Goal: Transaction & Acquisition: Purchase product/service

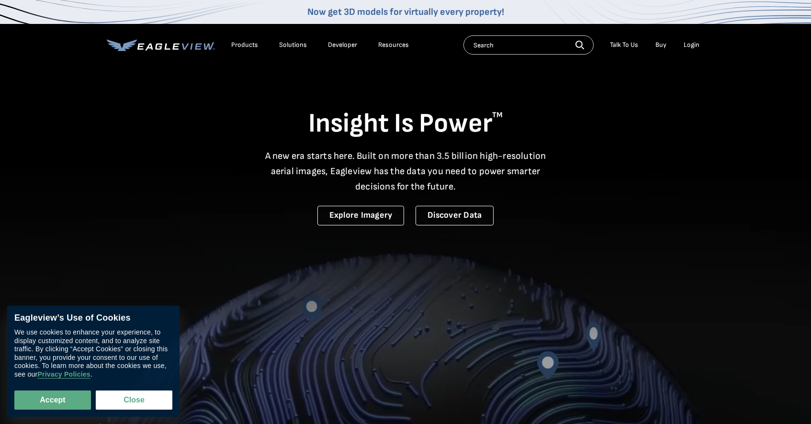
click at [694, 48] on div "Login" at bounding box center [692, 45] width 16 height 9
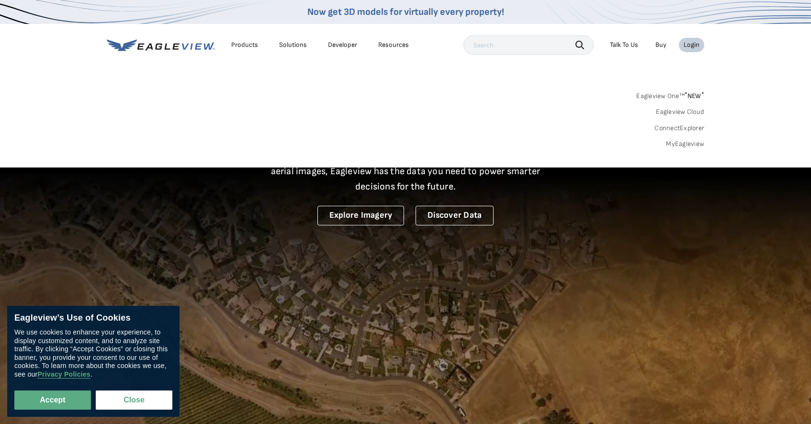
click at [665, 91] on link "Eagleview One™ * NEW *" at bounding box center [670, 94] width 68 height 11
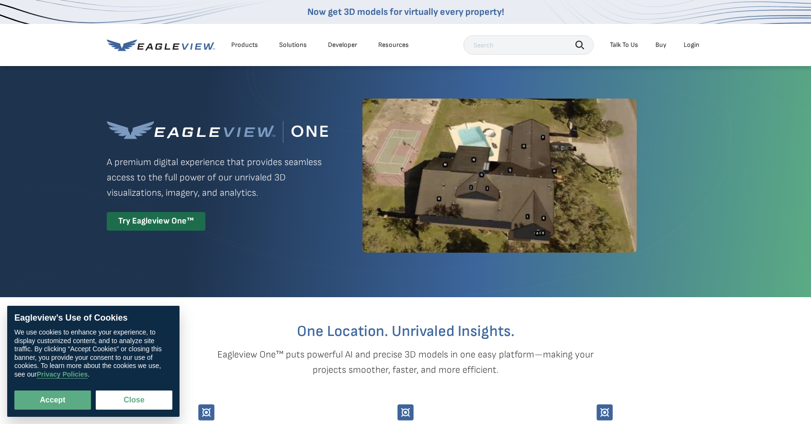
click at [689, 50] on li "Login" at bounding box center [691, 45] width 25 height 14
click at [692, 45] on div "Login" at bounding box center [692, 45] width 16 height 9
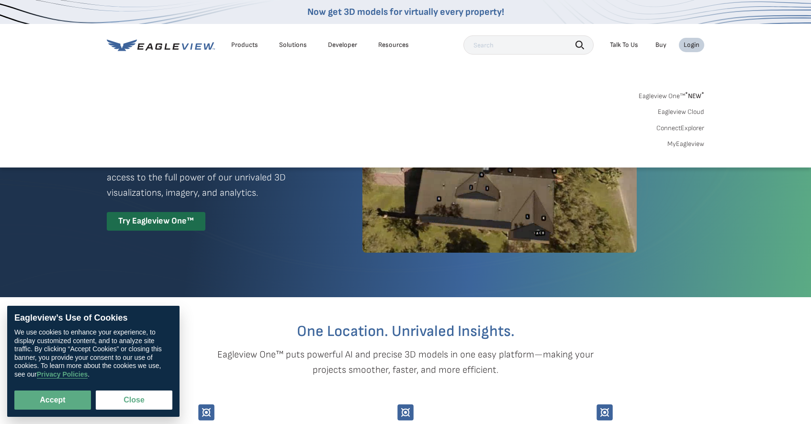
click at [695, 96] on span "* NEW *" at bounding box center [694, 96] width 19 height 8
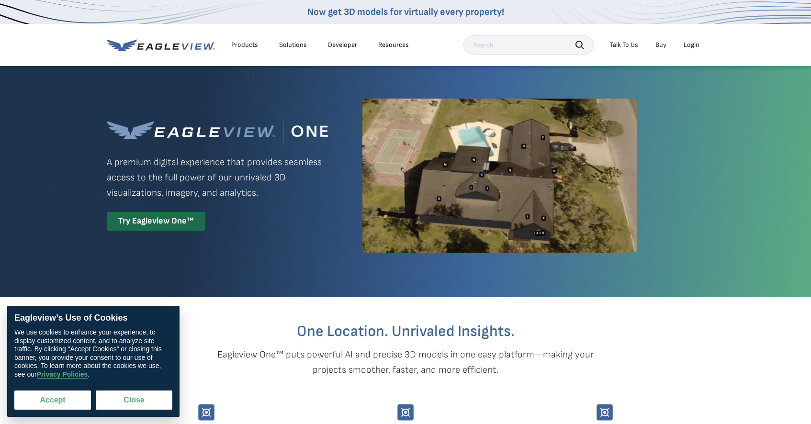
click at [60, 406] on button "Accept" at bounding box center [52, 400] width 77 height 19
checkbox input "true"
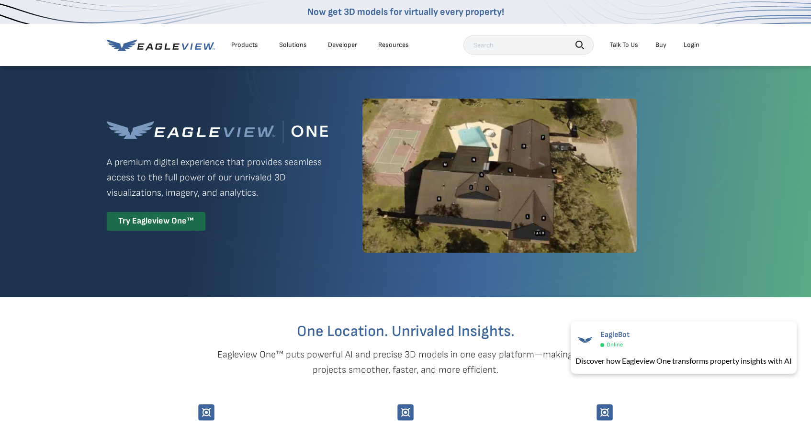
click at [696, 45] on div "Login" at bounding box center [692, 45] width 16 height 9
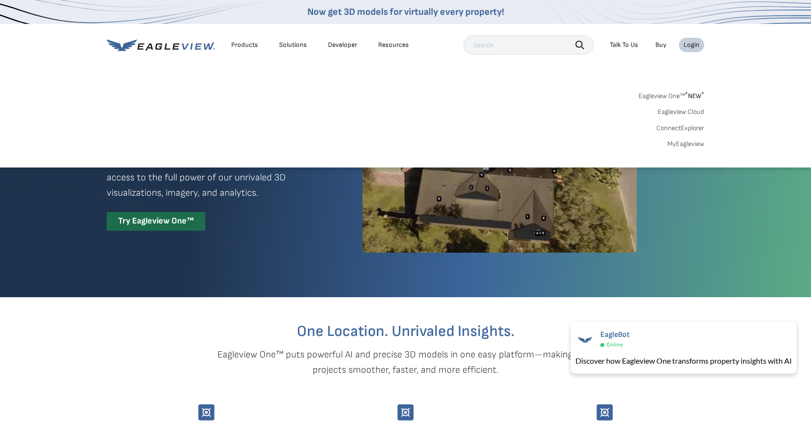
click at [682, 145] on link "MyEagleview" at bounding box center [685, 144] width 37 height 9
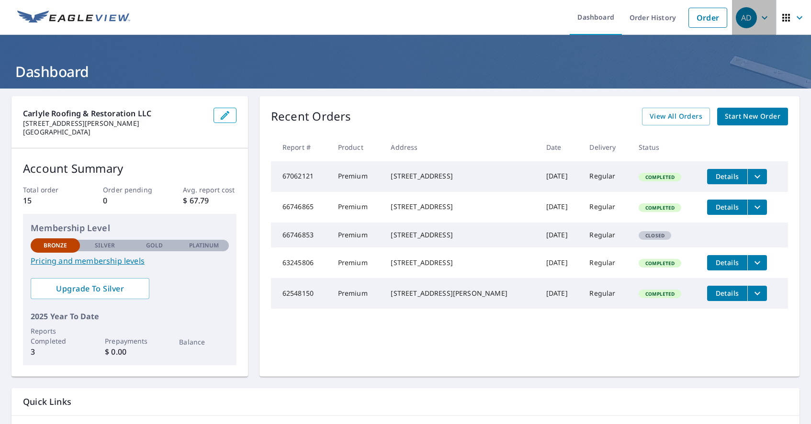
click at [764, 19] on icon "button" at bounding box center [764, 17] width 11 height 11
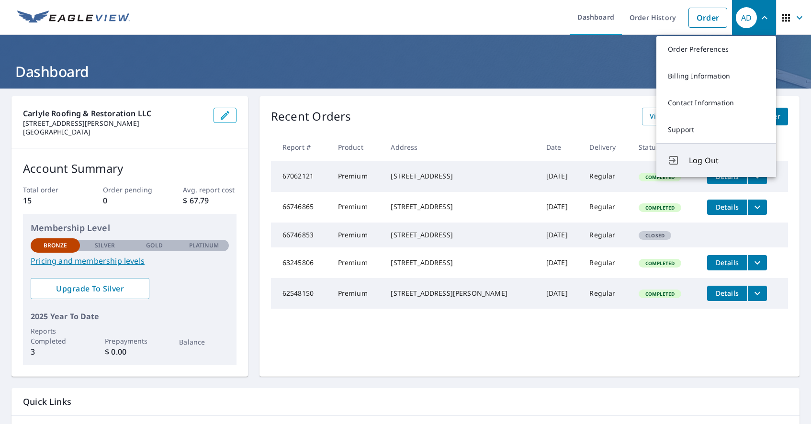
click at [690, 161] on span "Log Out" at bounding box center [727, 160] width 76 height 11
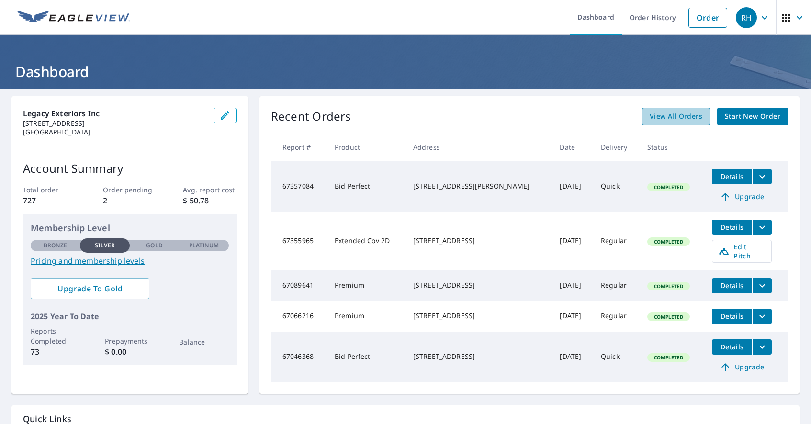
click at [684, 111] on span "View All Orders" at bounding box center [676, 117] width 53 height 12
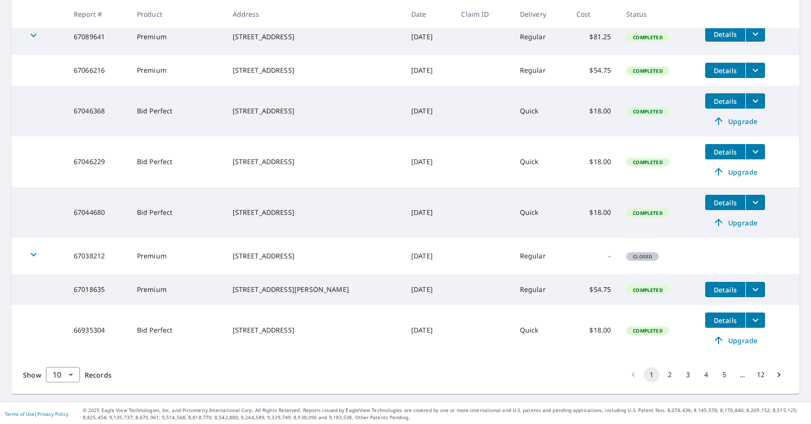
scroll to position [302, 0]
click at [758, 292] on icon "filesDropdownBtn-67018635" at bounding box center [755, 289] width 11 height 11
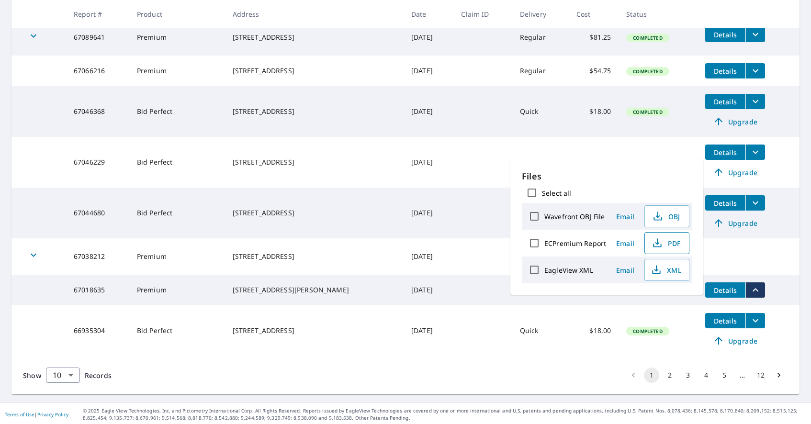
click at [676, 242] on span "PDF" at bounding box center [666, 242] width 31 height 11
click at [743, 250] on td at bounding box center [749, 245] width 102 height 15
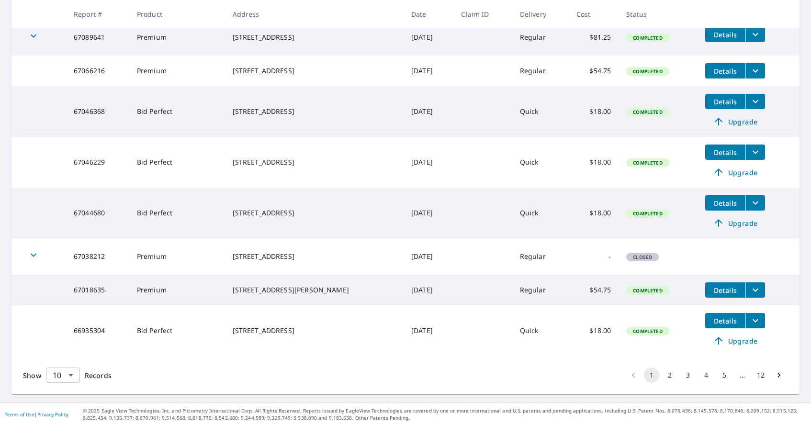
click at [71, 379] on body "RH RH Dashboard Order History Order RH Dashboard / Order History Order History …" at bounding box center [405, 212] width 811 height 424
click at [61, 412] on li "100" at bounding box center [62, 403] width 34 height 17
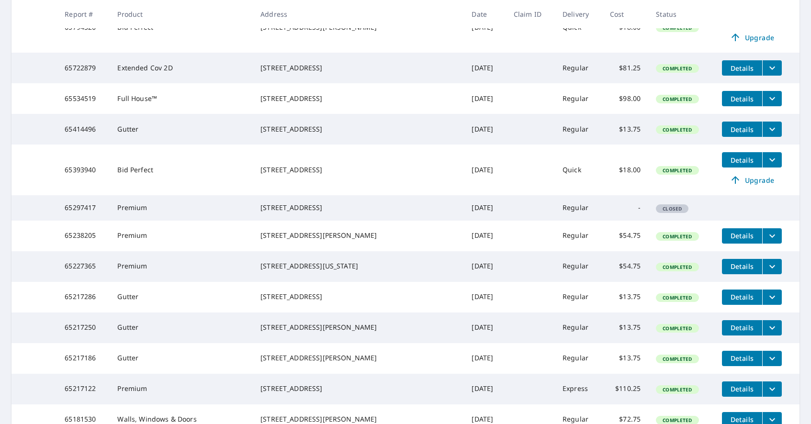
scroll to position [1452, 0]
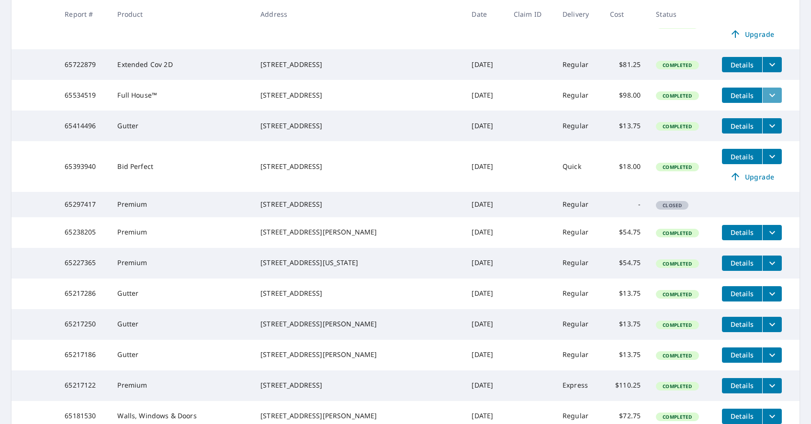
click at [772, 103] on button "filesDropdownBtn-65534519" at bounding box center [772, 95] width 20 height 15
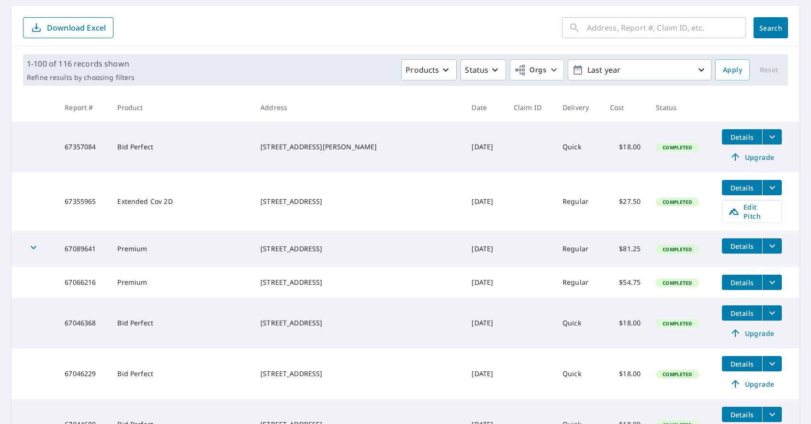
scroll to position [0, 0]
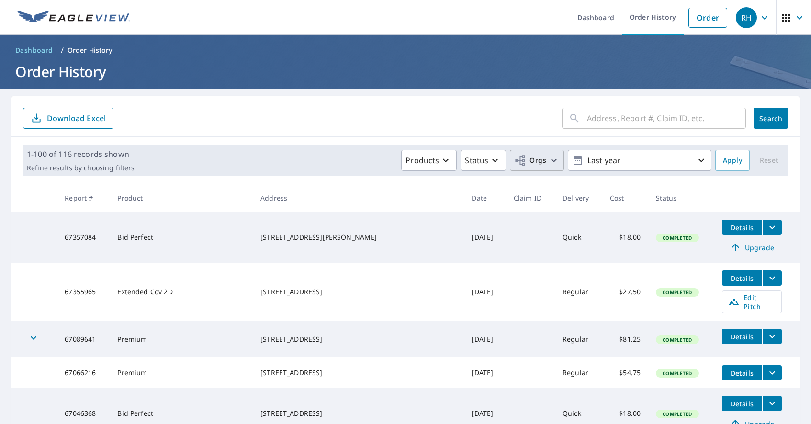
click at [556, 164] on icon "button" at bounding box center [553, 160] width 11 height 11
click at [354, 214] on input "Legacy Exteriors" at bounding box center [350, 215] width 11 height 11
checkbox input "true"
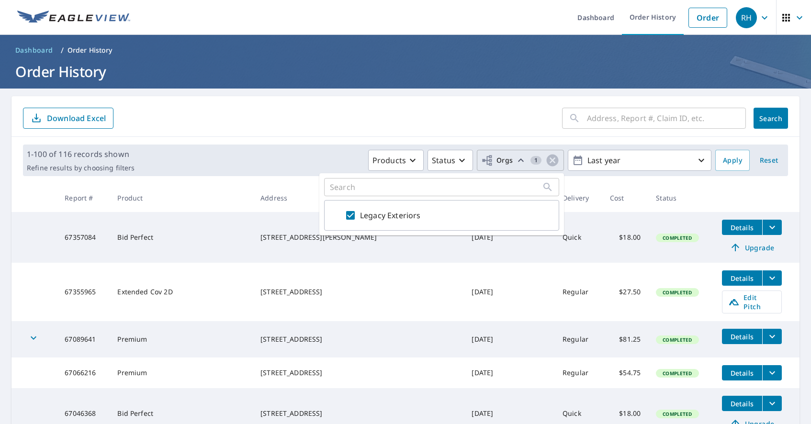
click at [699, 198] on th "Status" at bounding box center [681, 198] width 66 height 28
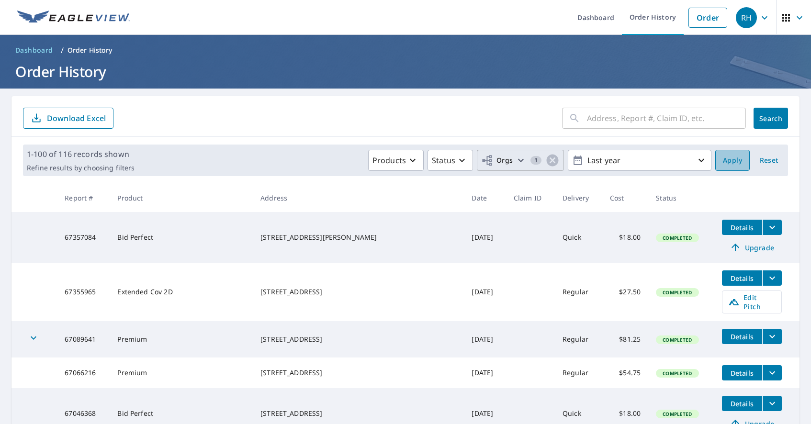
click at [737, 162] on span "Apply" at bounding box center [732, 161] width 19 height 12
click at [769, 336] on button "filesDropdownBtn-67089641" at bounding box center [772, 336] width 20 height 15
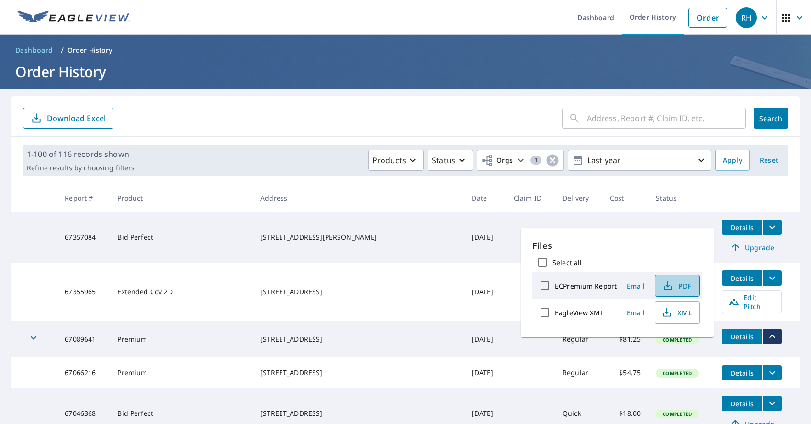
click at [681, 284] on span "PDF" at bounding box center [676, 285] width 31 height 11
click at [764, 20] on icon "button" at bounding box center [764, 17] width 11 height 11
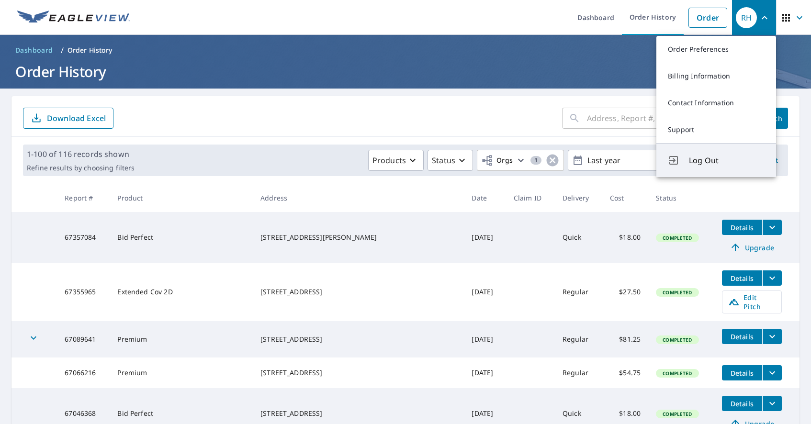
click at [716, 158] on span "Log Out" at bounding box center [727, 160] width 76 height 11
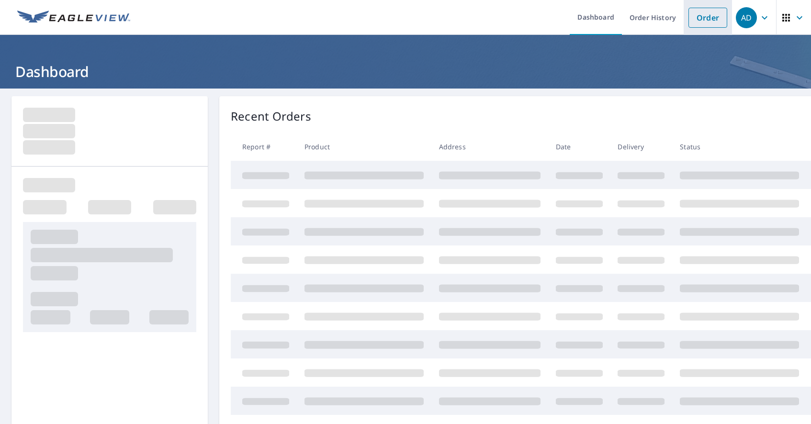
click at [709, 21] on link "Order" at bounding box center [708, 18] width 39 height 20
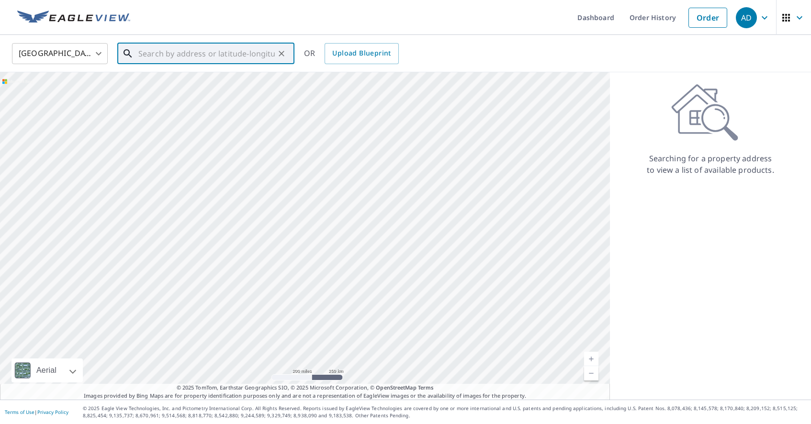
click at [232, 51] on input "text" at bounding box center [206, 53] width 136 height 27
click at [183, 84] on span "2184 Loudenslager Dr" at bounding box center [211, 81] width 150 height 11
type input "2184 Loudenslager Dr Thompsons Station, TN 37179"
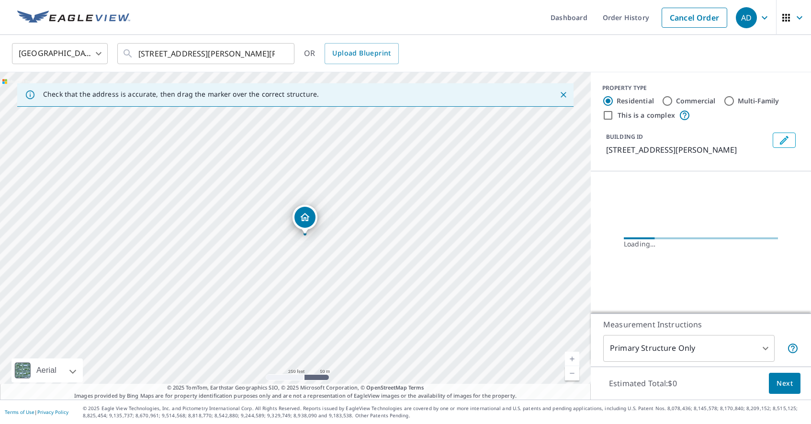
click at [572, 360] on link "Current Level 17, Zoom In" at bounding box center [572, 359] width 14 height 14
click at [572, 360] on link "Current Level 18, Zoom In" at bounding box center [572, 359] width 14 height 14
click at [572, 360] on link "Current Level 19, Zoom In" at bounding box center [572, 359] width 14 height 14
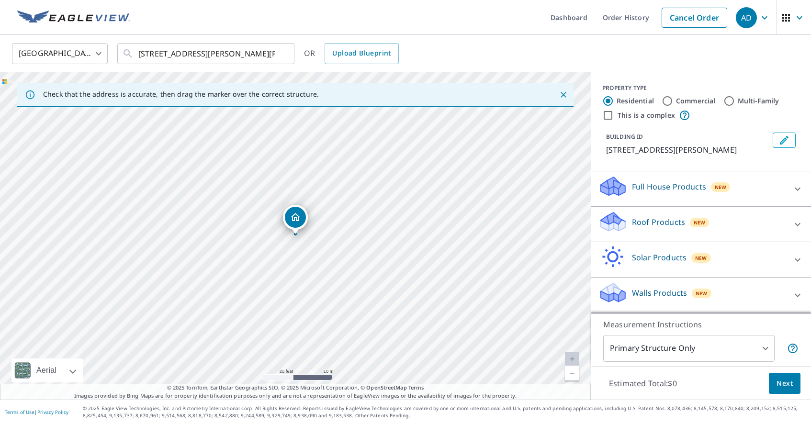
click at [572, 360] on link "Current Level 20, Zoom In Disabled" at bounding box center [572, 359] width 14 height 14
click at [798, 226] on icon at bounding box center [798, 224] width 6 height 3
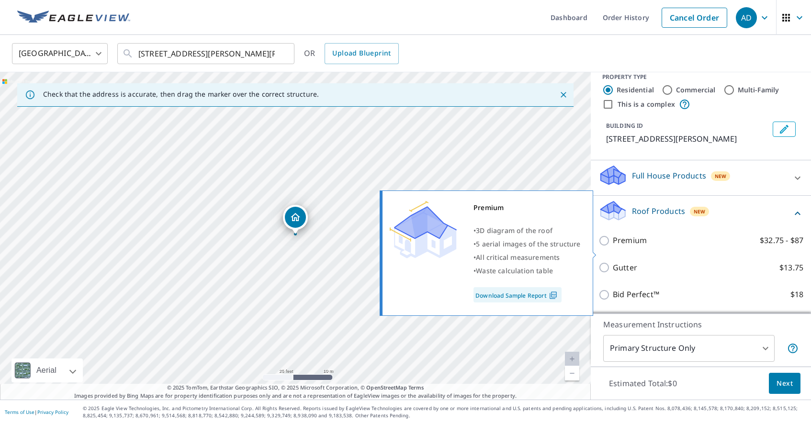
click at [602, 247] on input "Premium $32.75 - $87" at bounding box center [605, 240] width 14 height 11
checkbox input "true"
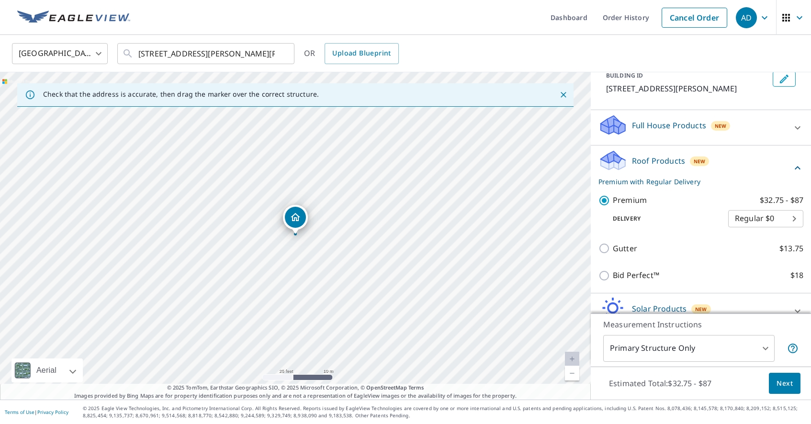
scroll to position [124, 0]
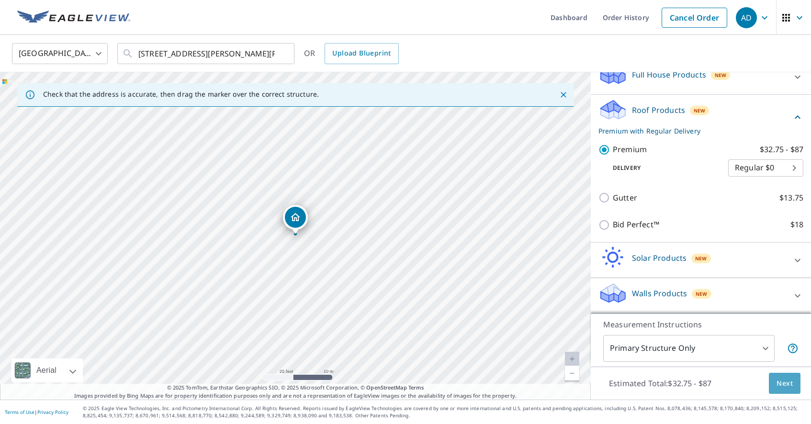
click at [783, 385] on span "Next" at bounding box center [785, 384] width 16 height 12
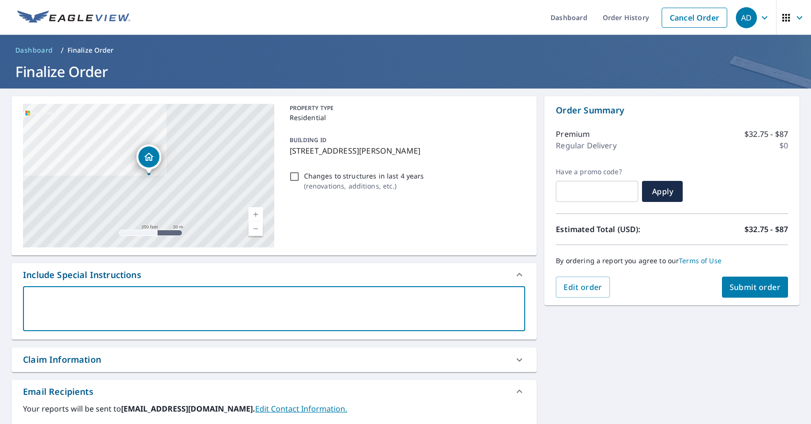
click at [144, 312] on textarea at bounding box center [274, 308] width 489 height 27
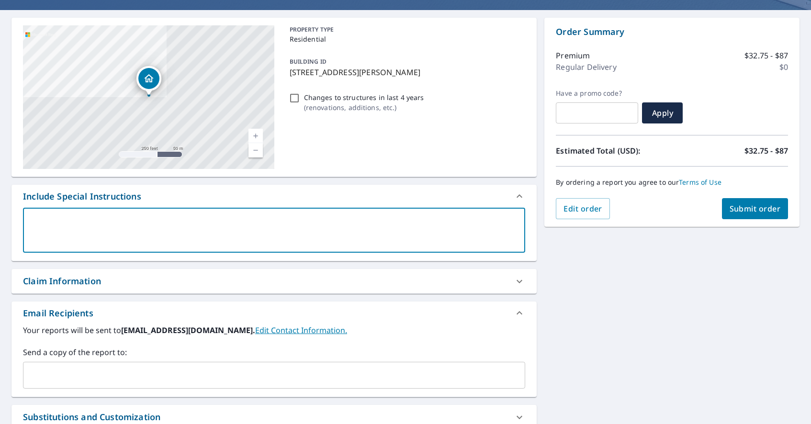
scroll to position [64, 0]
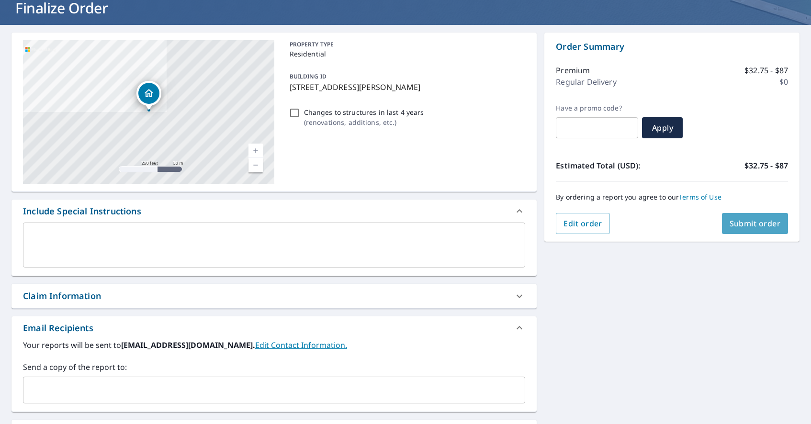
click at [754, 230] on button "Submit order" at bounding box center [755, 223] width 67 height 21
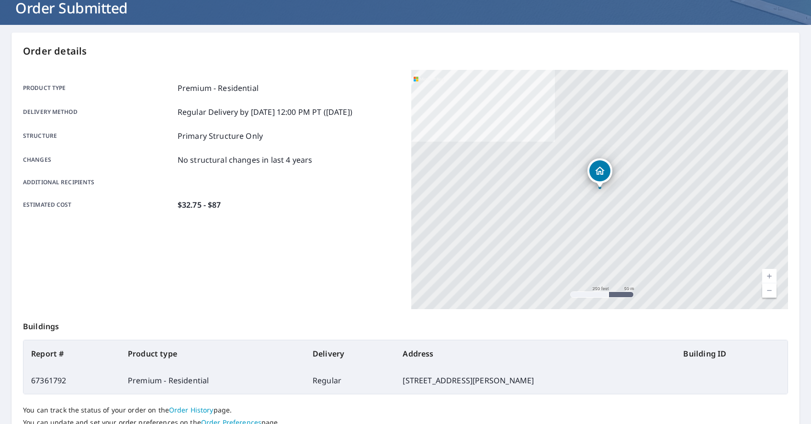
scroll to position [139, 0]
